Goal: Check status: Check status

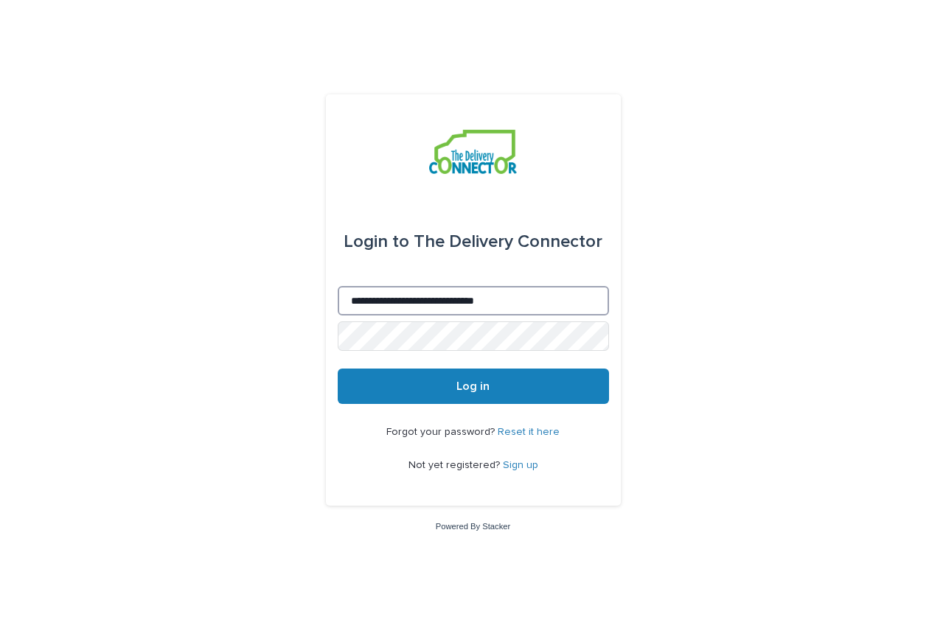
type input "**********"
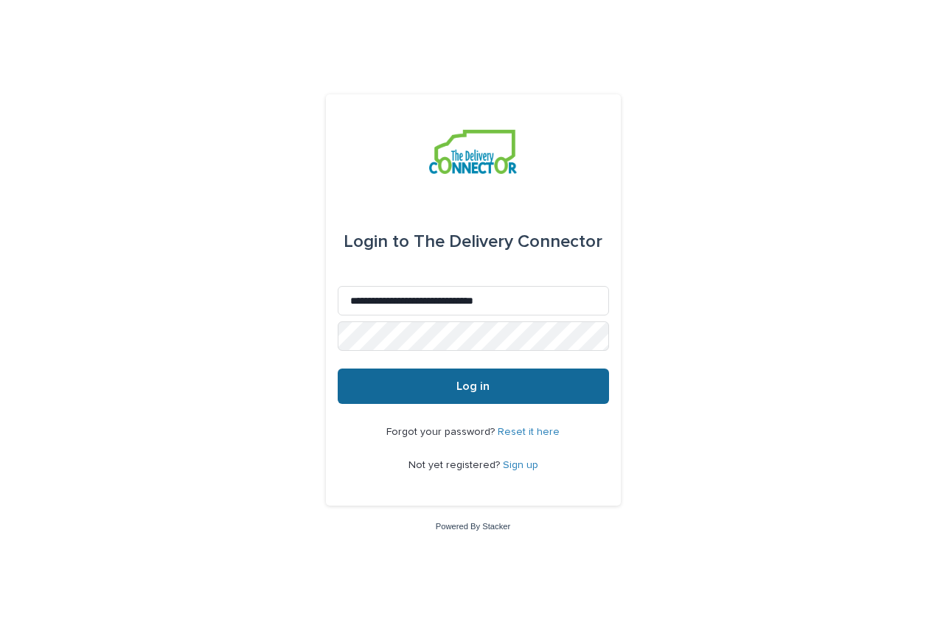
click at [412, 390] on button "Log in" at bounding box center [473, 386] width 271 height 35
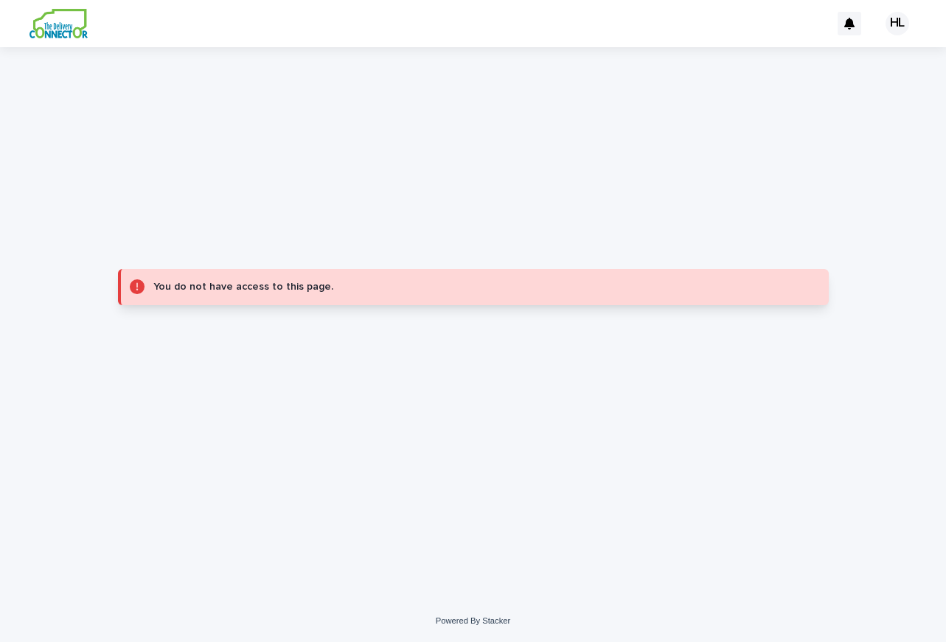
click at [895, 23] on div "HL" at bounding box center [898, 24] width 24 height 24
click at [647, 159] on div "You do not have access to this page." at bounding box center [473, 286] width 723 height 479
click at [66, 24] on div at bounding box center [473, 23] width 946 height 47
click at [895, 15] on div "HL" at bounding box center [898, 24] width 24 height 24
click at [912, 20] on div at bounding box center [473, 23] width 946 height 47
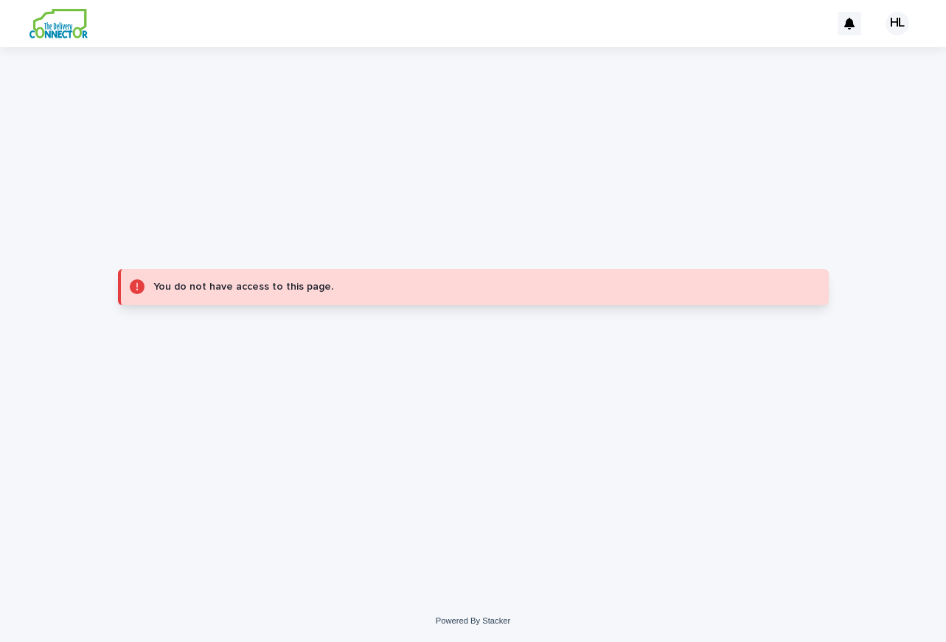
click at [58, 21] on img at bounding box center [59, 24] width 58 height 30
